Goal: Navigation & Orientation: Find specific page/section

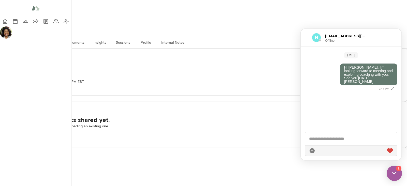
scroll to position [9, 0]
click at [265, 23] on div "NG [PERSON_NAME] Finance Director, Anthropic" at bounding box center [203, 18] width 407 height 36
click at [12, 24] on icon "Sessions" at bounding box center [15, 21] width 6 height 6
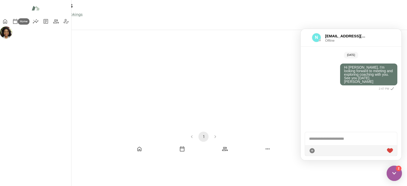
click at [7, 22] on icon "Home" at bounding box center [5, 21] width 4 height 5
click at [8, 26] on div at bounding box center [35, 21] width 71 height 10
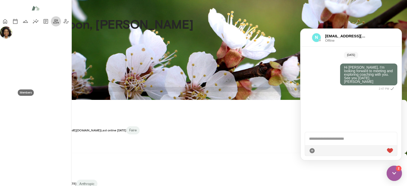
click at [53, 24] on icon "Members" at bounding box center [56, 21] width 6 height 6
